Goal: Navigation & Orientation: Go to known website

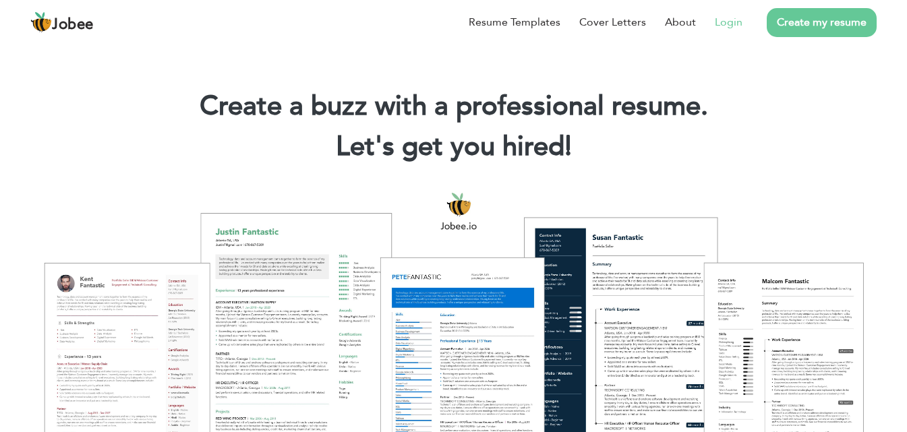
click at [736, 24] on link "Login" at bounding box center [729, 22] width 28 height 16
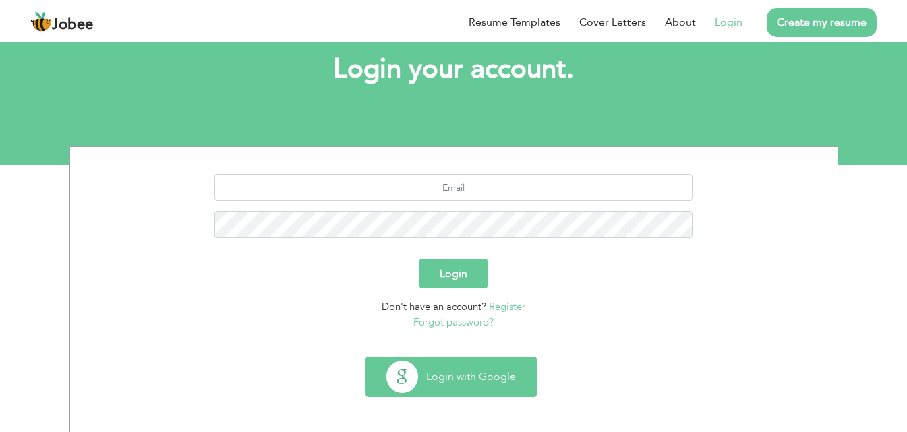
scroll to position [80, 0]
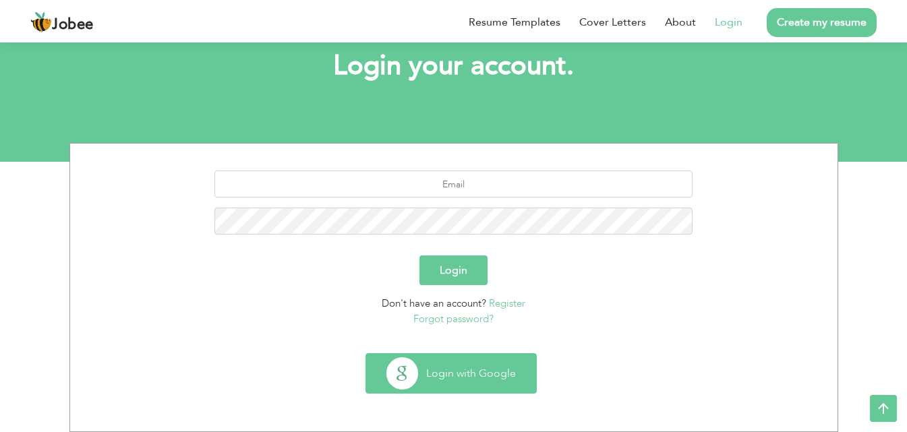
click at [439, 363] on button "Login with Google" at bounding box center [451, 373] width 170 height 39
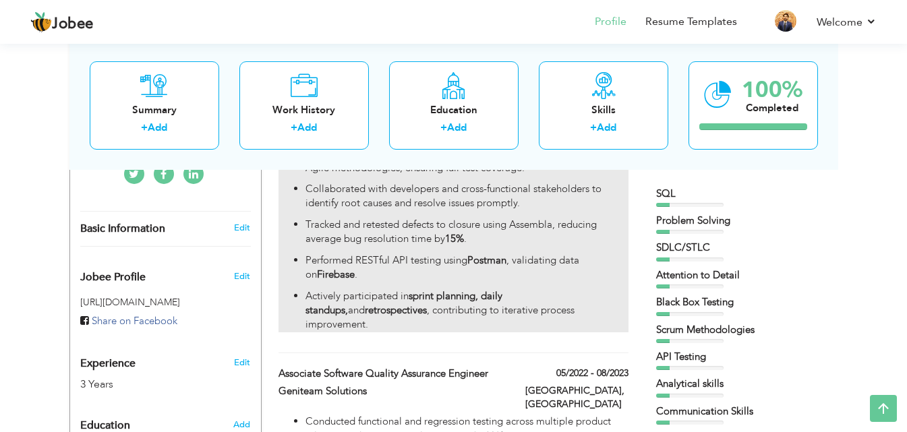
scroll to position [270, 0]
